Goal: Task Accomplishment & Management: Complete application form

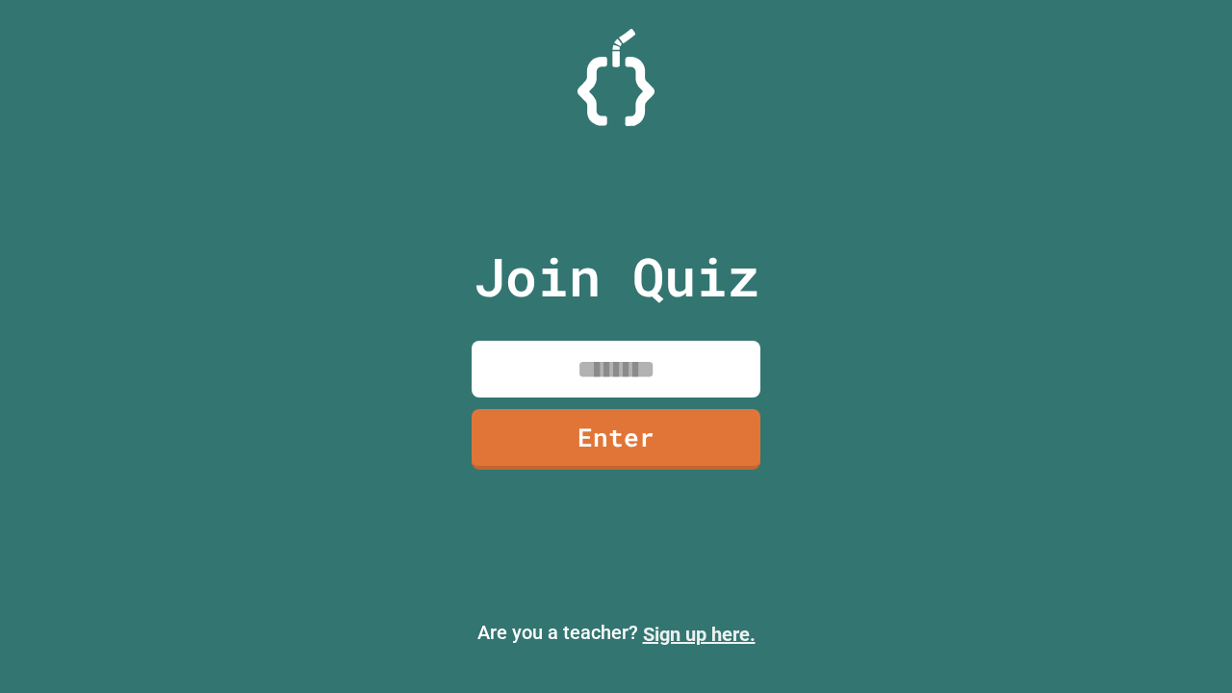
click at [699, 634] on link "Sign up here." at bounding box center [699, 634] width 113 height 23
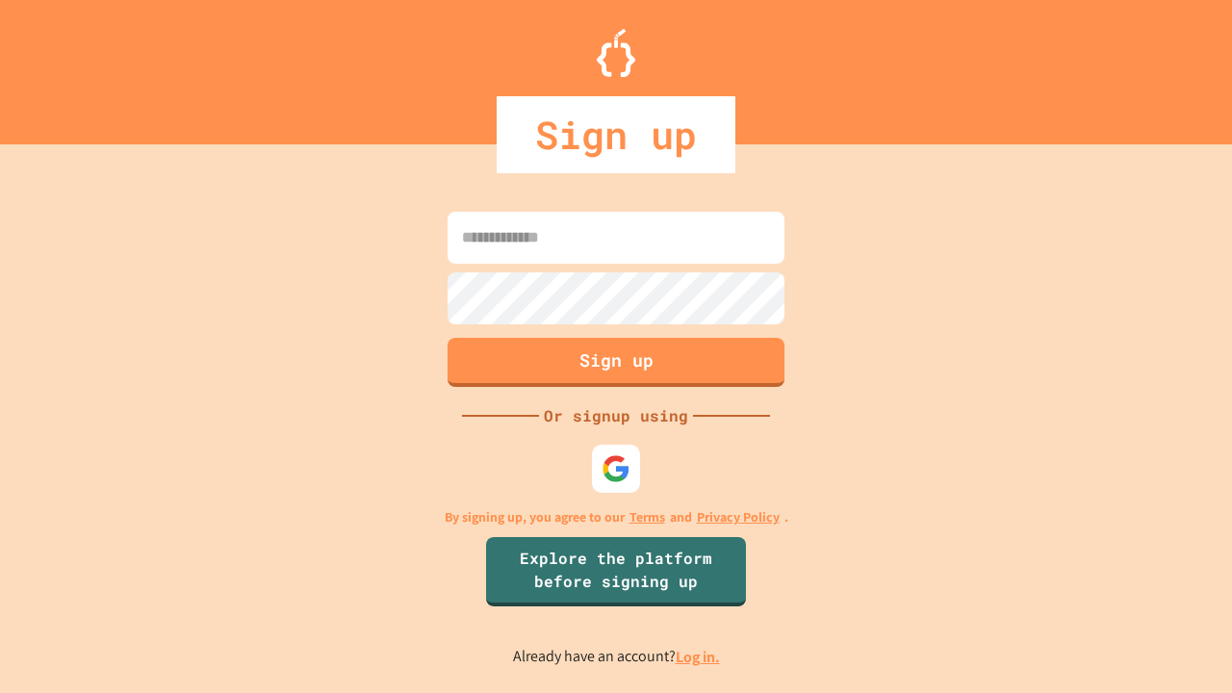
click at [699, 657] on link "Log in." at bounding box center [698, 657] width 44 height 20
